Goal: Information Seeking & Learning: Learn about a topic

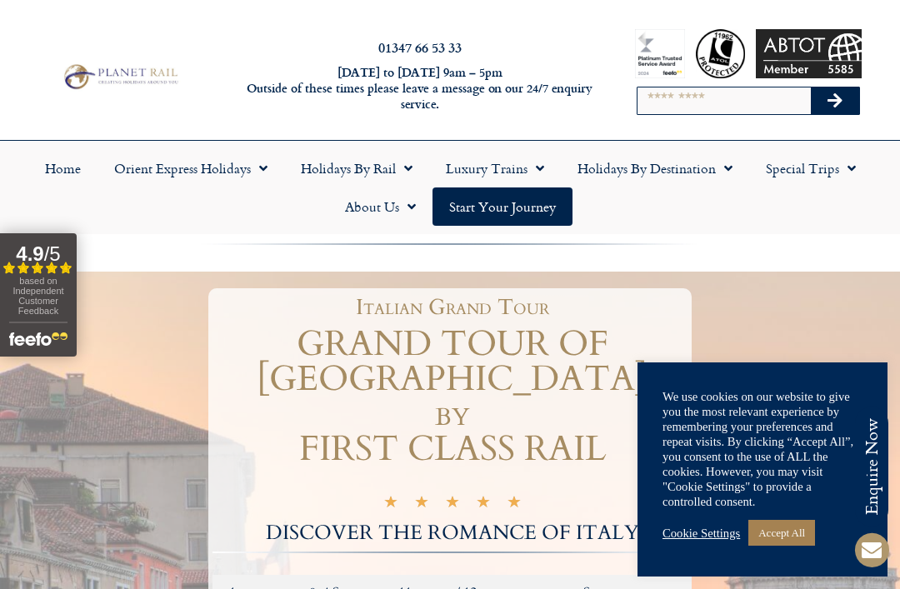
click at [797, 529] on link "Accept All" at bounding box center [781, 533] width 67 height 26
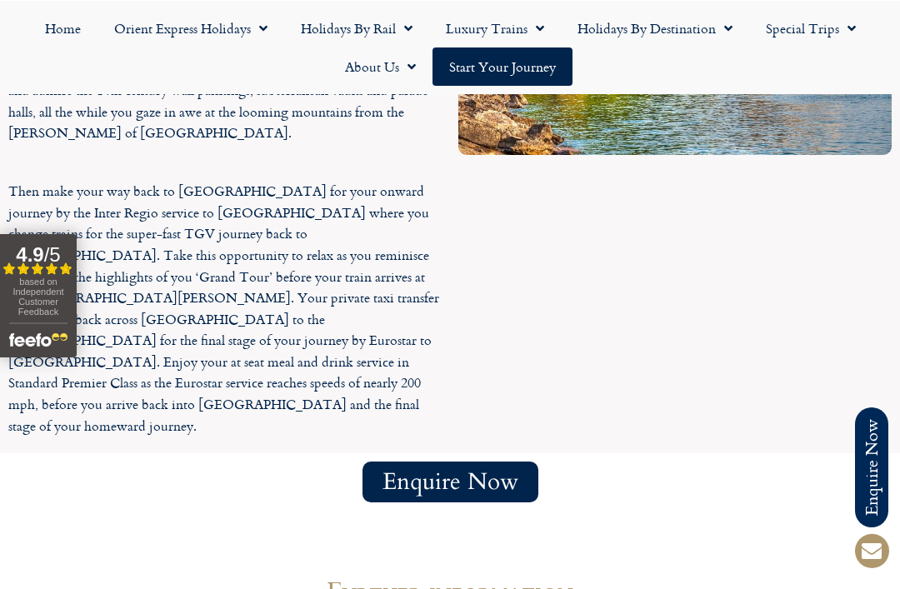
scroll to position [6031, 0]
click at [234, 29] on link "Orient Express Holidays" at bounding box center [190, 27] width 187 height 38
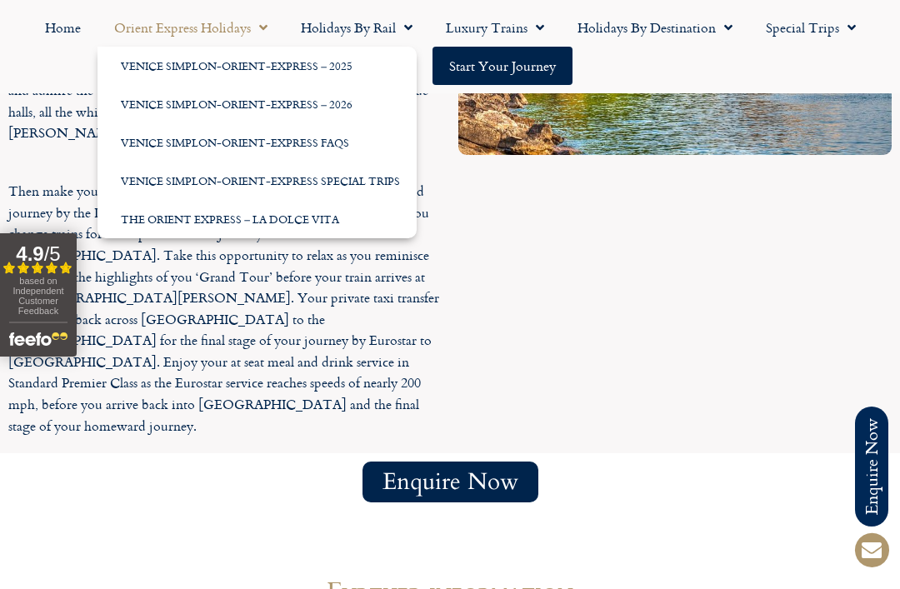
click at [407, 27] on span "Menu" at bounding box center [404, 27] width 17 height 30
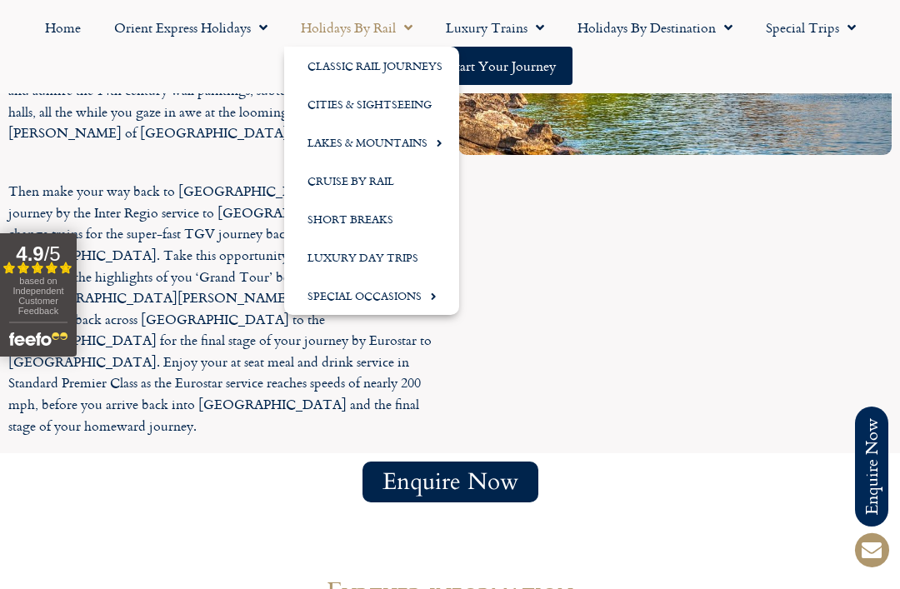
click at [435, 297] on span "Menu" at bounding box center [429, 295] width 15 height 27
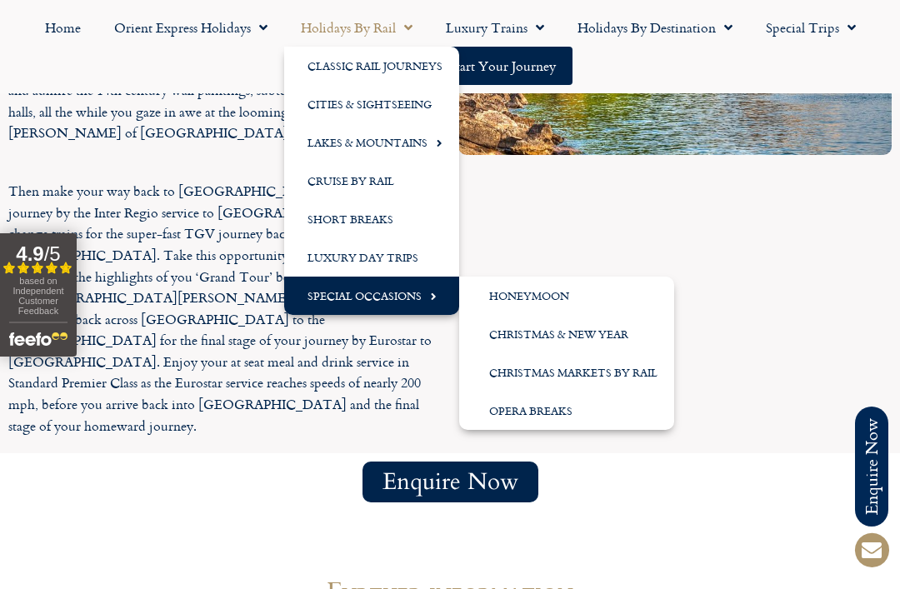
click at [632, 65] on ul "Home Orient Express Holidays Venice Simplon-Orient-Express – 2025 Venice Simplo…" at bounding box center [449, 46] width 883 height 77
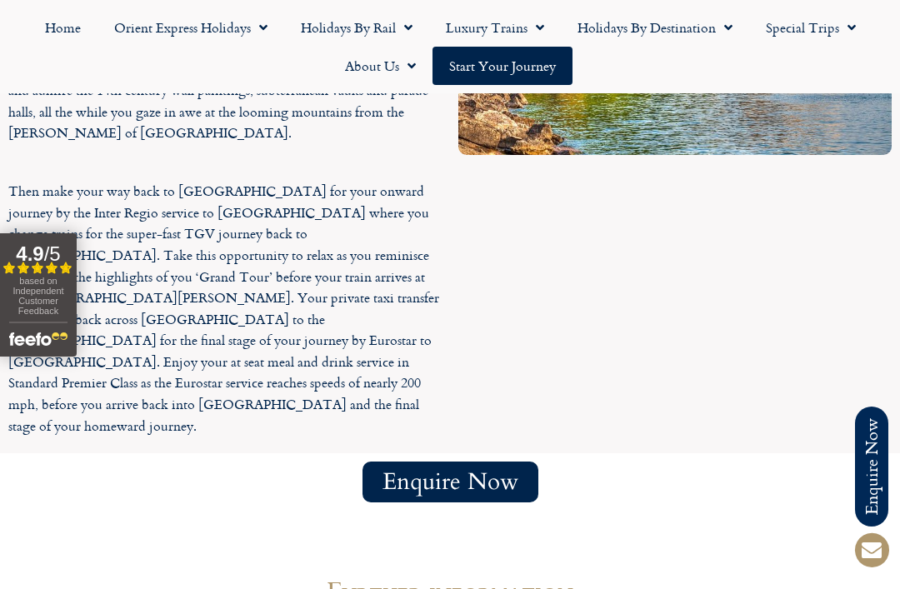
click at [548, 35] on link "Luxury Trains" at bounding box center [495, 27] width 132 height 38
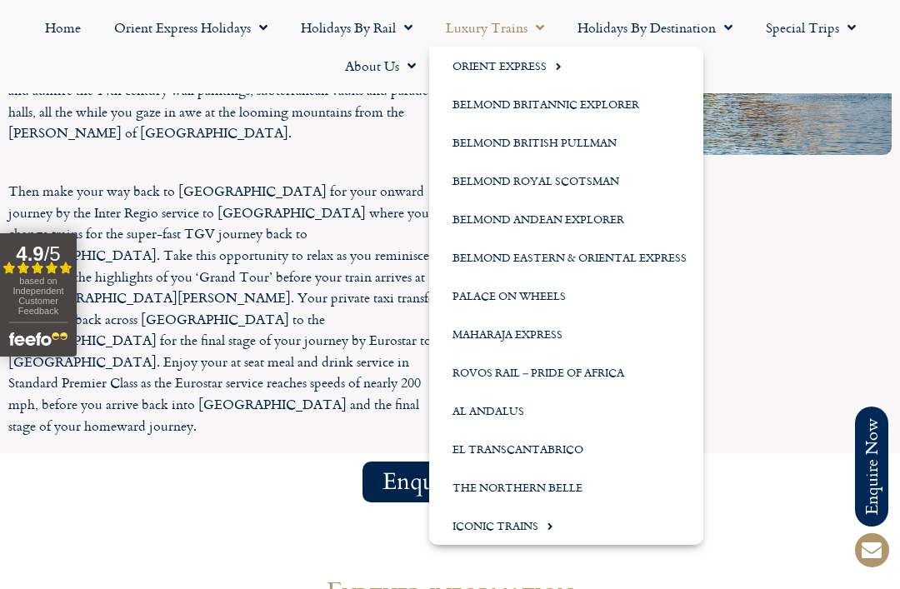
click at [547, 24] on link "Luxury Trains" at bounding box center [495, 27] width 132 height 38
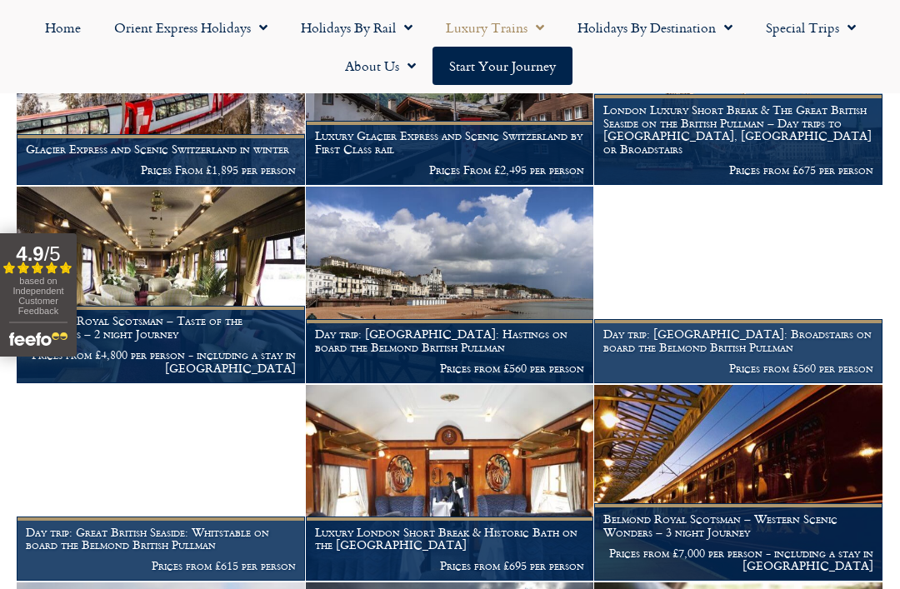
scroll to position [1430, 0]
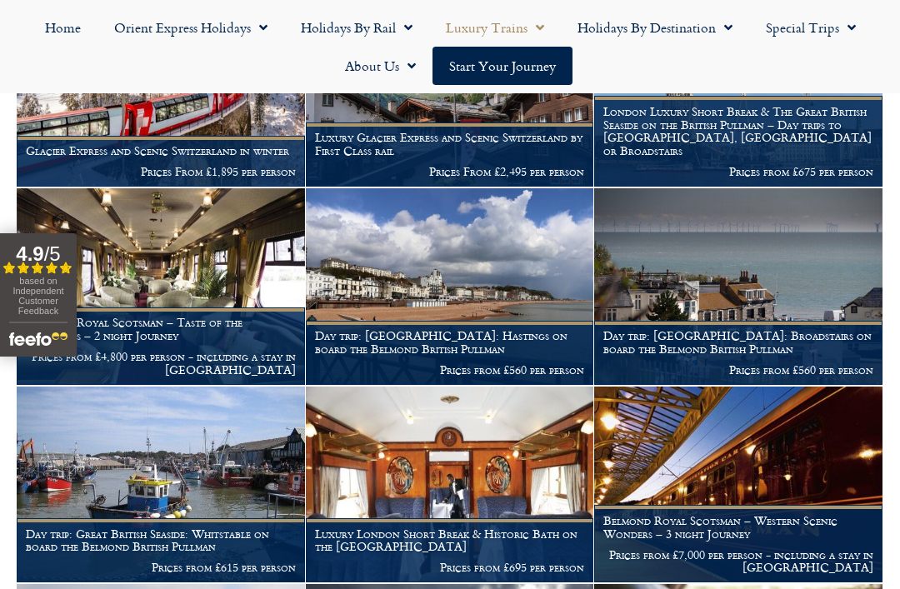
click at [497, 528] on h1 "Luxury London Short Break & Historic Bath on the British Pullman" at bounding box center [450, 540] width 270 height 27
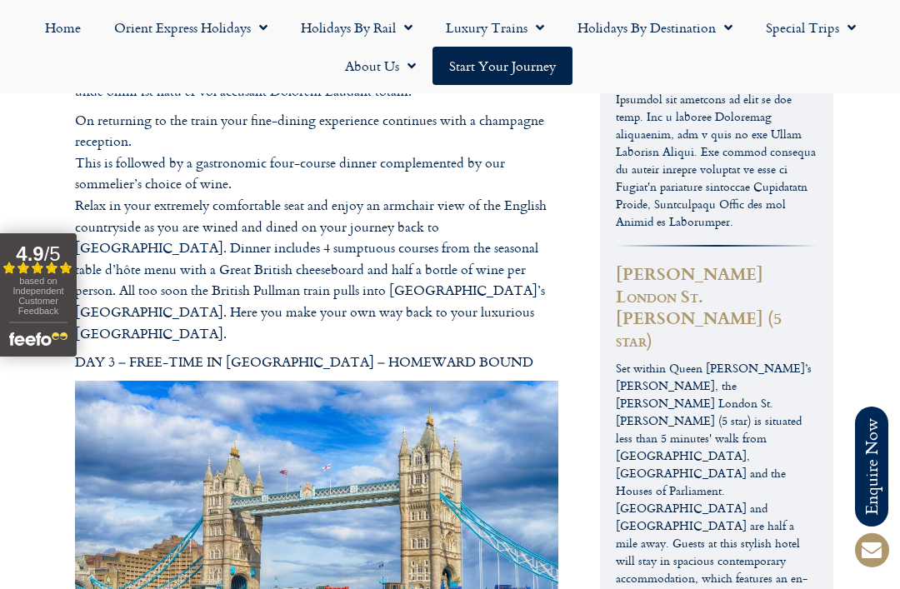
scroll to position [3329, 0]
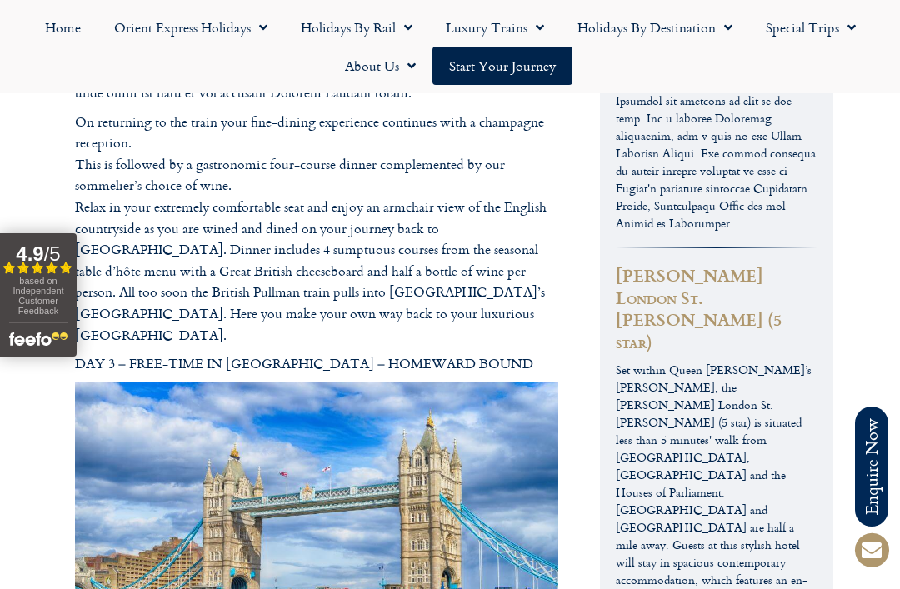
click at [731, 22] on span "Menu" at bounding box center [724, 27] width 17 height 30
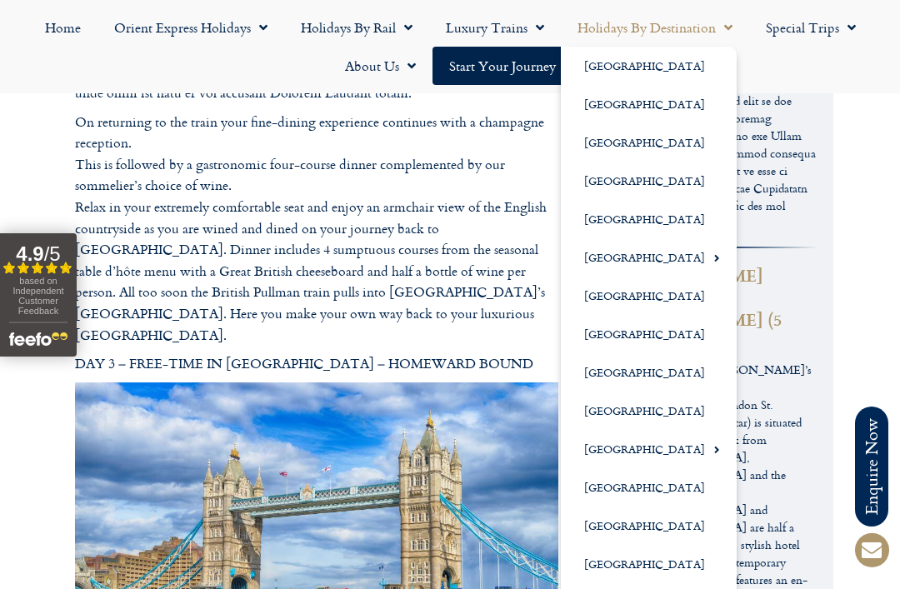
click at [626, 411] on link "[GEOGRAPHIC_DATA]" at bounding box center [649, 411] width 176 height 38
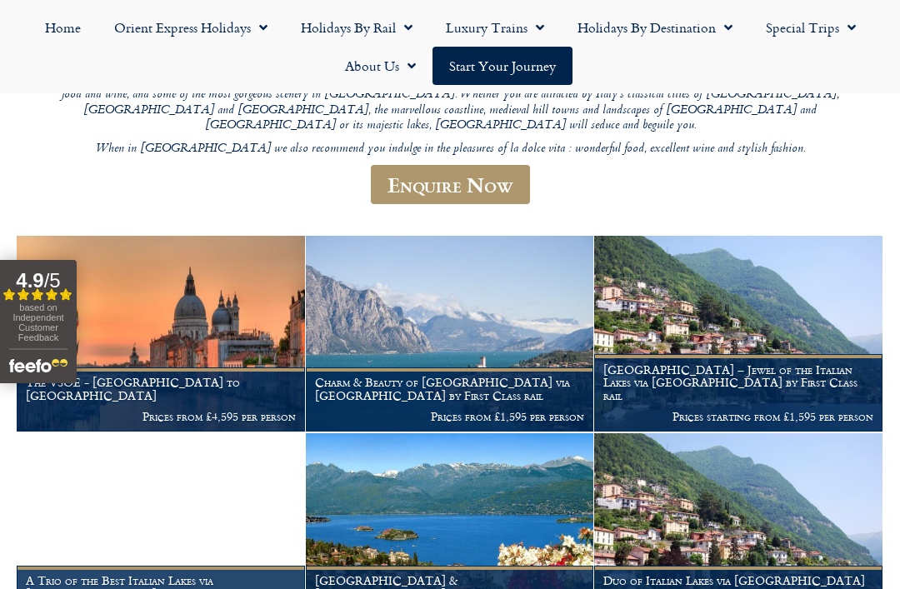
scroll to position [285, 0]
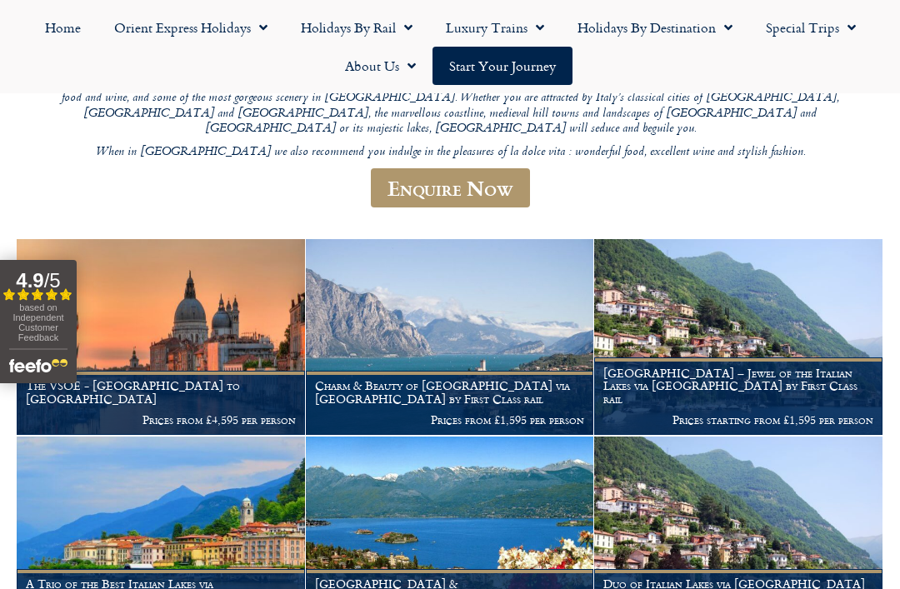
click at [731, 367] on h1 "Lake Como – Jewel of the Italian Lakes via Locarno by First Class rail" at bounding box center [738, 386] width 270 height 39
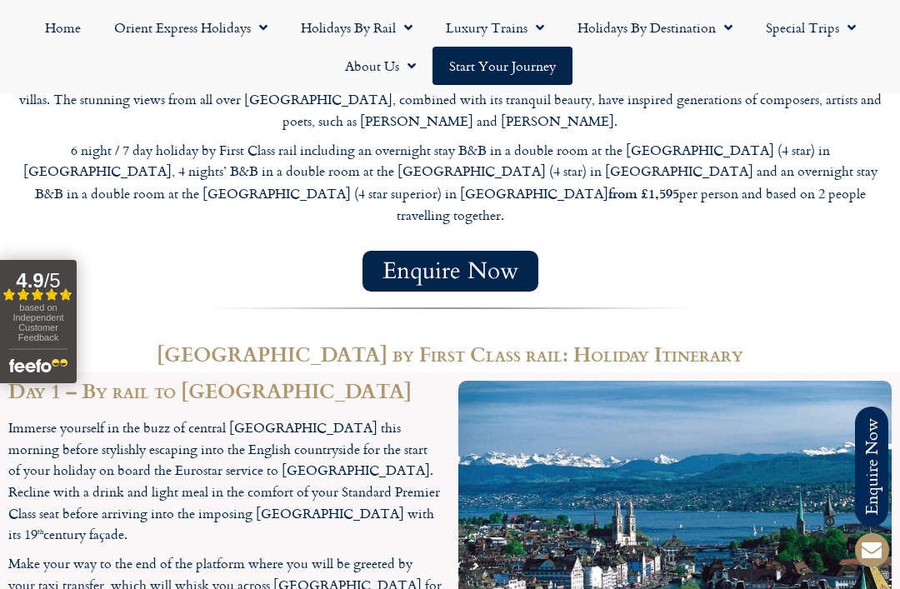
scroll to position [1529, 0]
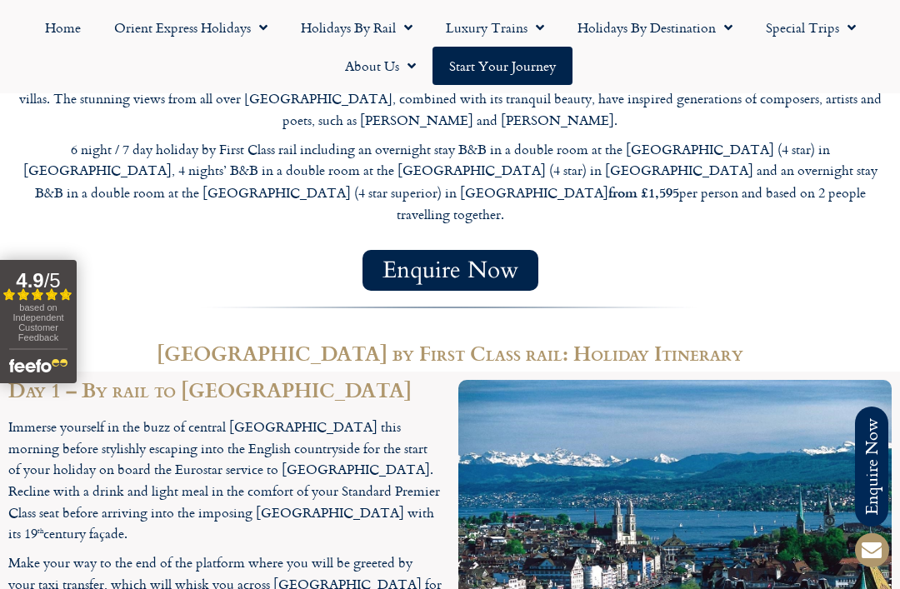
click at [799, 380] on img at bounding box center [674, 533] width 433 height 307
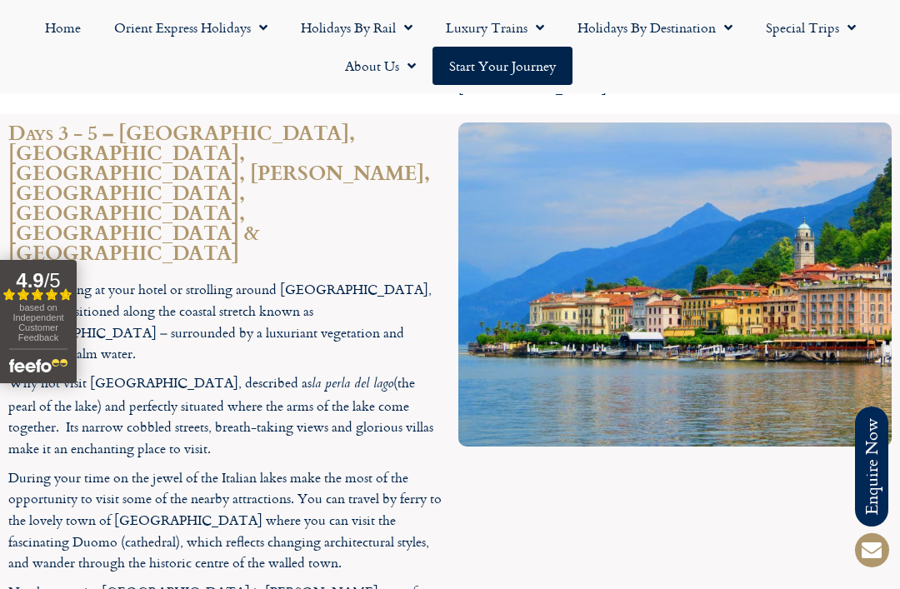
scroll to position [2863, 0]
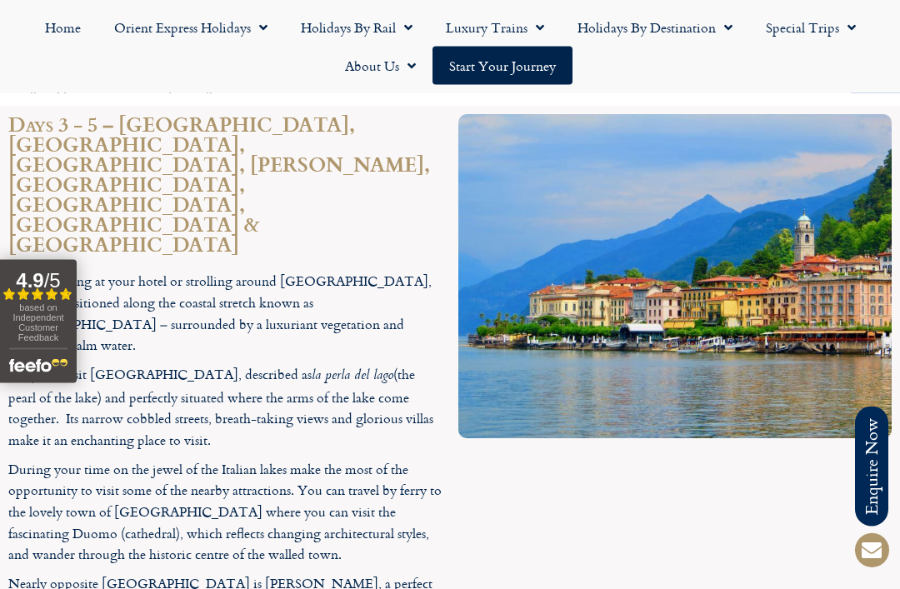
click at [711, 317] on div at bounding box center [675, 562] width 450 height 910
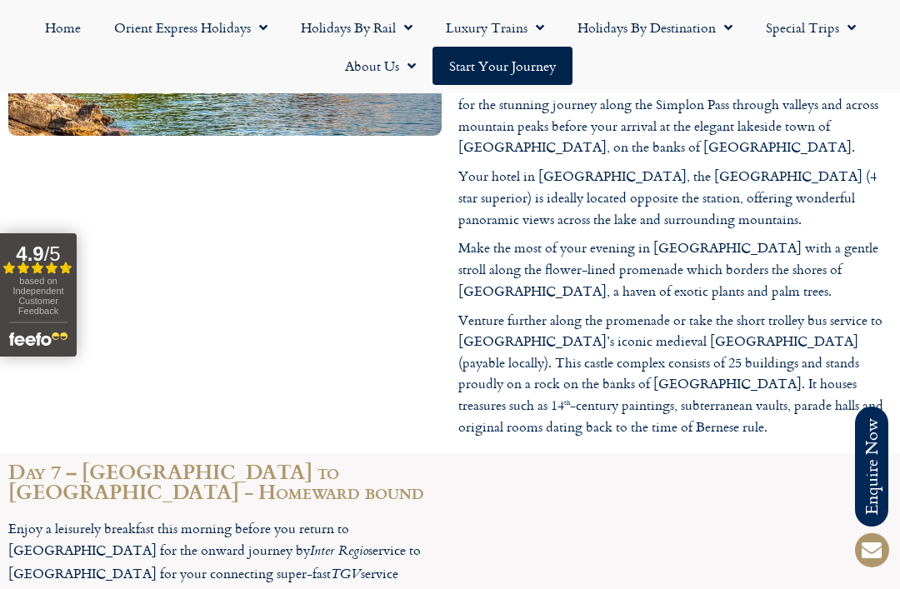
scroll to position [4041, 0]
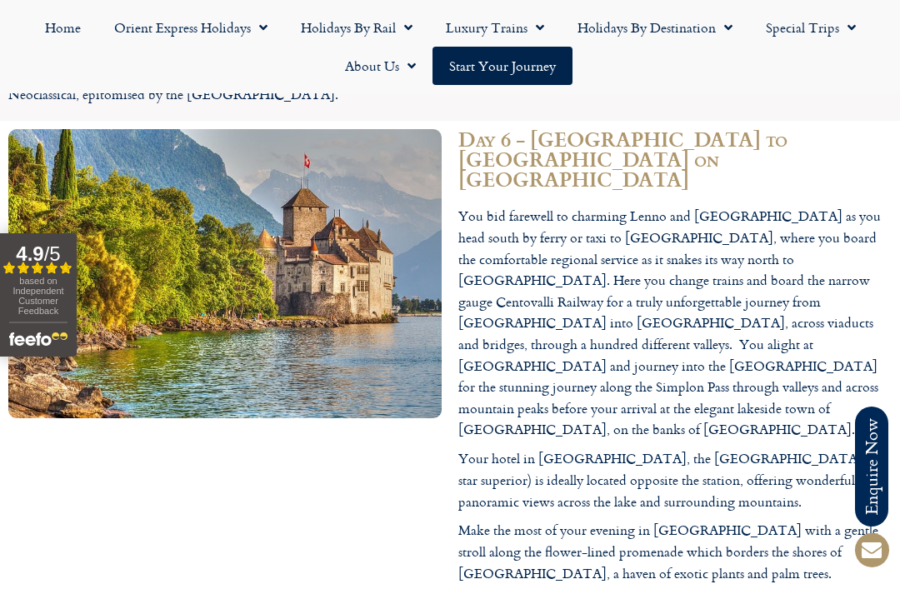
scroll to position [3758, 0]
